Goal: Task Accomplishment & Management: Complete application form

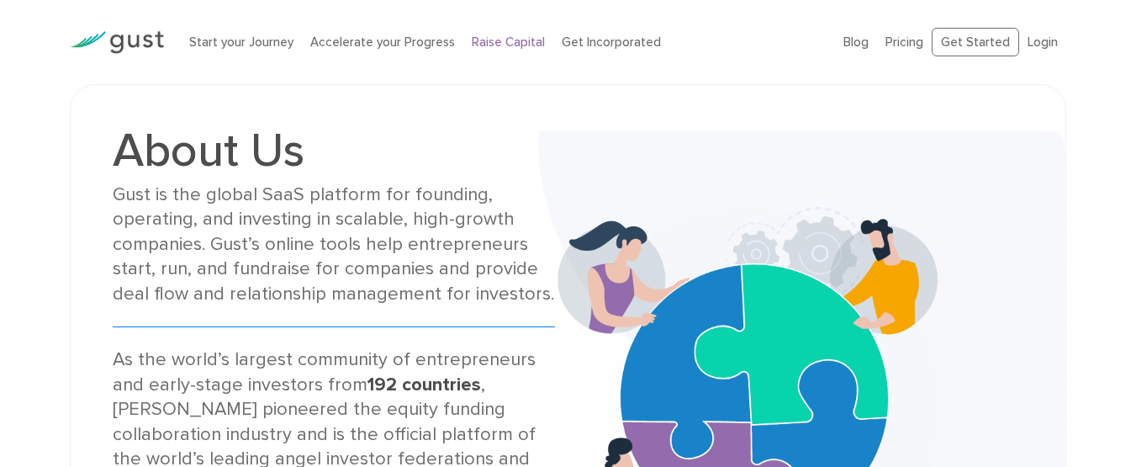
click at [545, 44] on link "Raise Capital" at bounding box center [508, 41] width 73 height 15
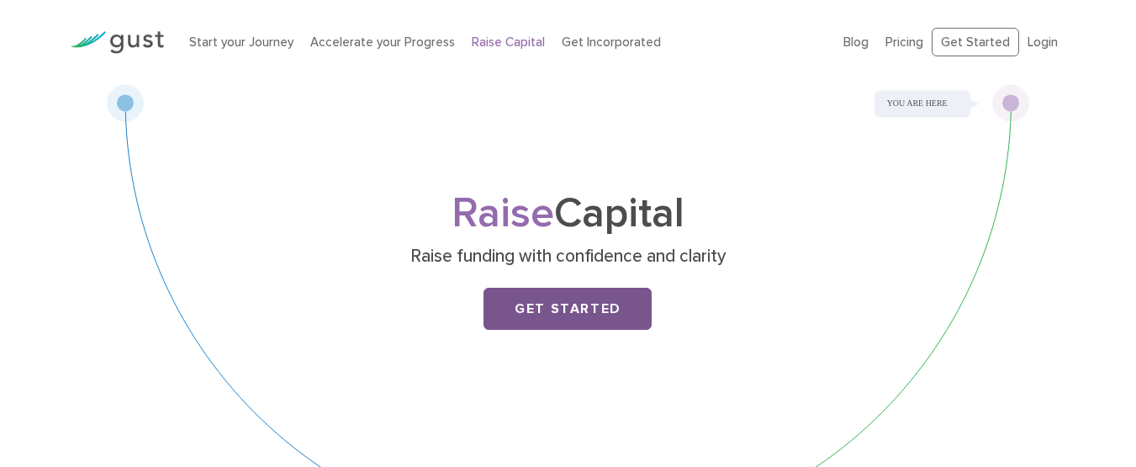
click at [554, 330] on link "Get Started" at bounding box center [568, 309] width 168 height 42
